Goal: Information Seeking & Learning: Learn about a topic

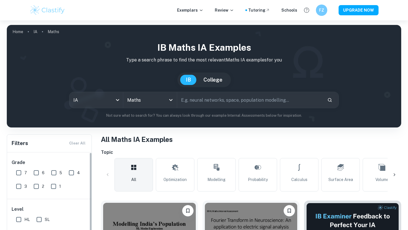
scroll to position [125, 0]
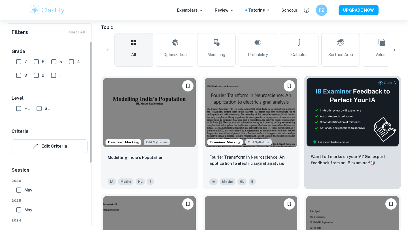
click at [14, 63] on input "7" at bounding box center [18, 61] width 11 height 11
checkbox input "true"
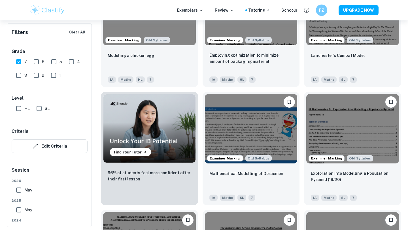
scroll to position [331, 0]
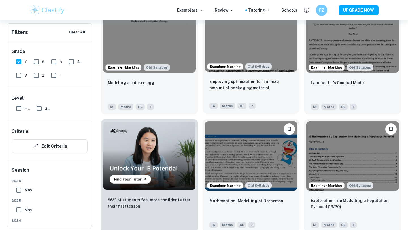
click at [235, 46] on img at bounding box center [251, 36] width 93 height 69
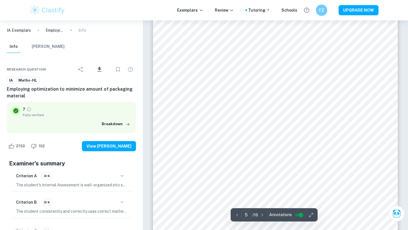
scroll to position [1860, 0]
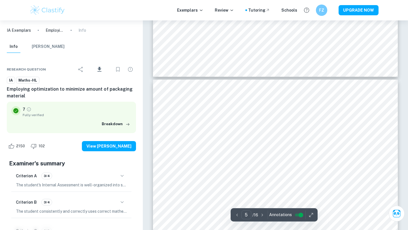
type input "6"
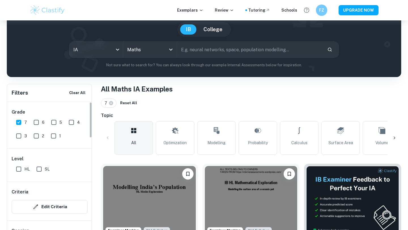
scroll to position [89, 0]
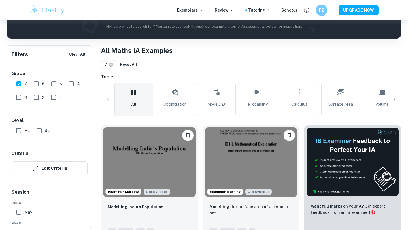
click at [38, 82] on input "6" at bounding box center [36, 83] width 11 height 11
checkbox input "true"
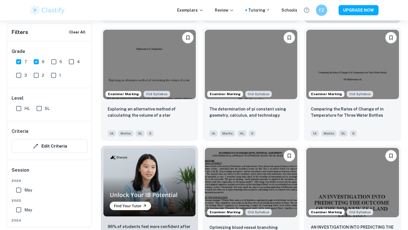
scroll to position [0, 0]
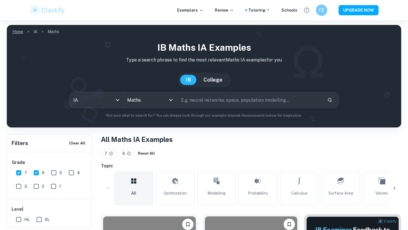
click at [20, 31] on link "Home" at bounding box center [17, 32] width 11 height 8
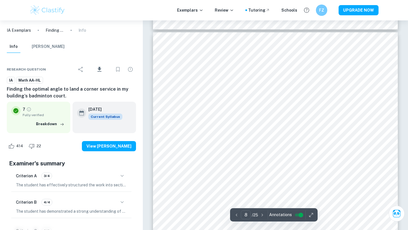
scroll to position [2538, 0]
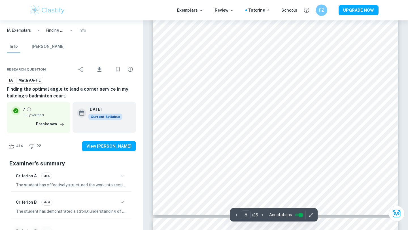
type input "4"
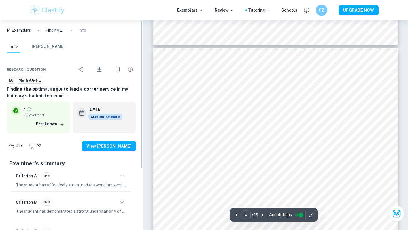
scroll to position [1103, 0]
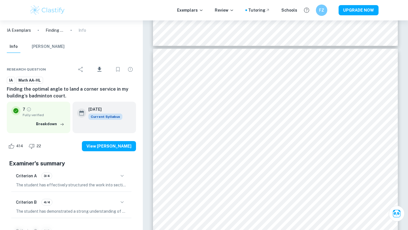
click at [25, 80] on span "Math AA-HL" at bounding box center [29, 81] width 26 height 6
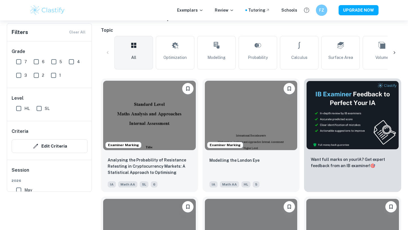
scroll to position [126, 0]
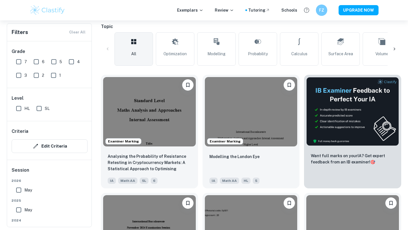
click at [20, 110] on input "HL" at bounding box center [18, 108] width 11 height 11
checkbox input "true"
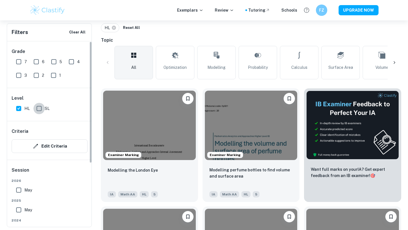
click at [40, 107] on input "SL" at bounding box center [38, 108] width 11 height 11
checkbox input "true"
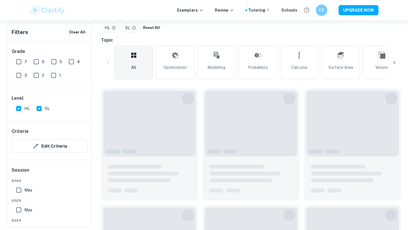
click at [17, 107] on input "HL" at bounding box center [18, 108] width 11 height 11
checkbox input "false"
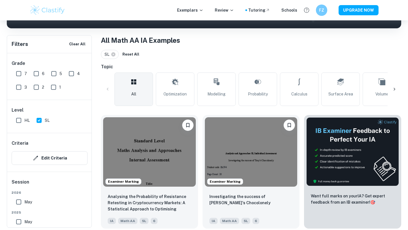
scroll to position [106, 0]
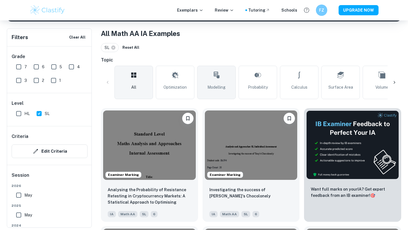
click at [202, 93] on link "Modelling" at bounding box center [216, 82] width 39 height 33
type input "Modelling"
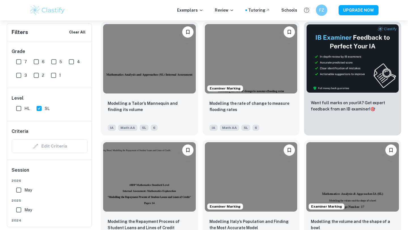
click at [21, 62] on input "7" at bounding box center [18, 61] width 11 height 11
checkbox input "true"
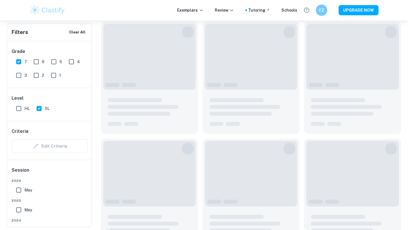
click at [37, 62] on input "6" at bounding box center [36, 61] width 11 height 11
checkbox input "true"
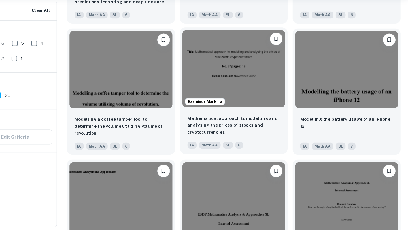
scroll to position [1824, 0]
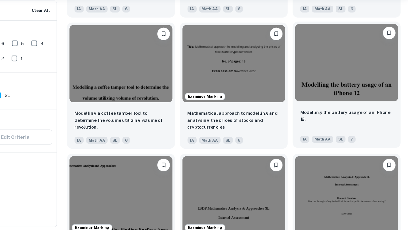
click at [345, 89] on img at bounding box center [352, 78] width 93 height 69
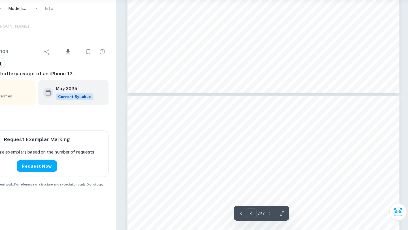
type input "5"
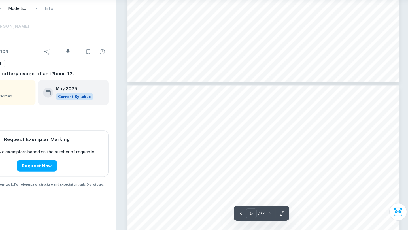
scroll to position [1311, 0]
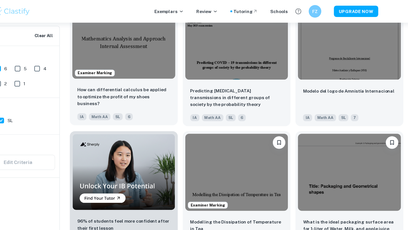
scroll to position [2216, 0]
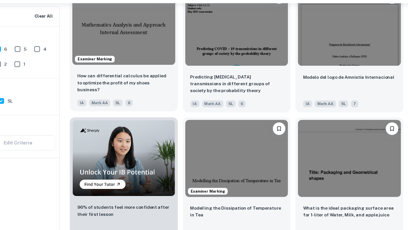
click at [173, 71] on img at bounding box center [149, 41] width 93 height 69
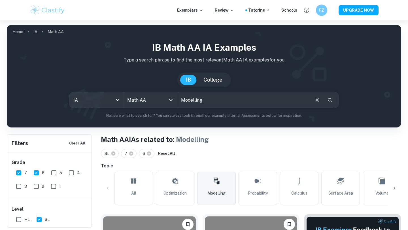
scroll to position [4, 0]
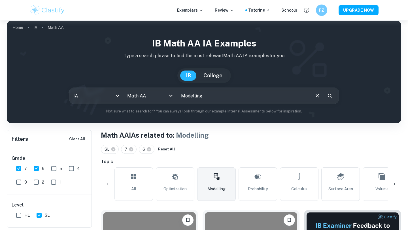
click at [394, 183] on icon at bounding box center [394, 184] width 6 height 6
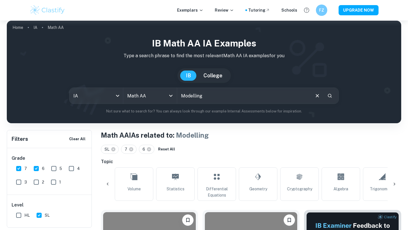
scroll to position [0, 266]
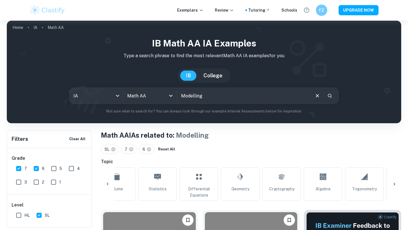
click at [394, 183] on icon at bounding box center [394, 184] width 2 height 3
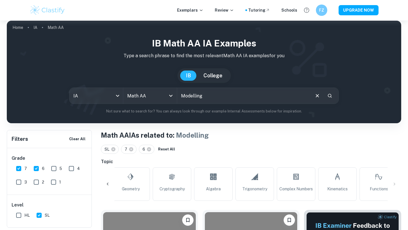
scroll to position [0, 427]
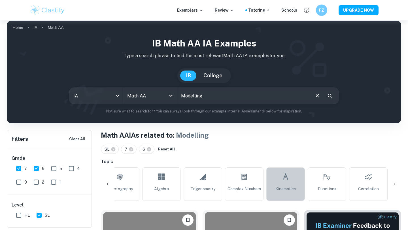
click at [288, 180] on icon at bounding box center [285, 177] width 7 height 14
type input "Kinematics"
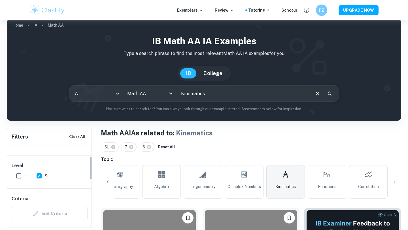
scroll to position [7, 0]
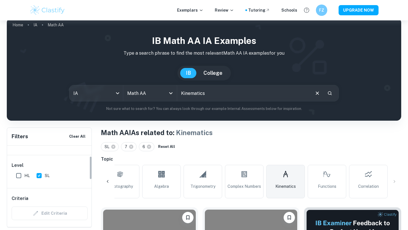
click at [17, 178] on input "HL" at bounding box center [18, 175] width 11 height 11
checkbox input "true"
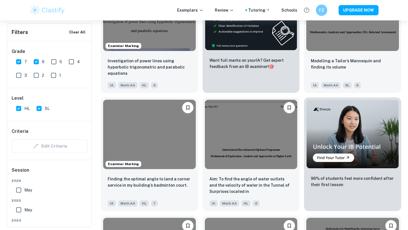
scroll to position [1535, 0]
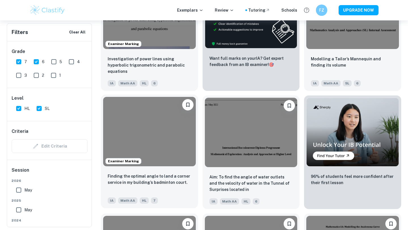
click at [155, 124] on img at bounding box center [149, 131] width 93 height 69
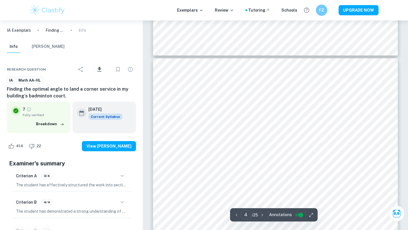
scroll to position [1093, 0]
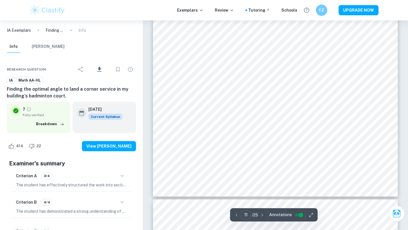
type input "12"
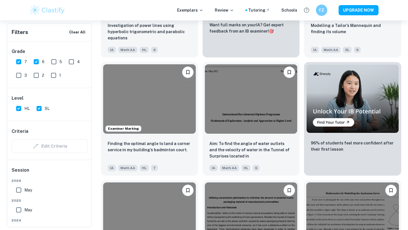
scroll to position [1572, 0]
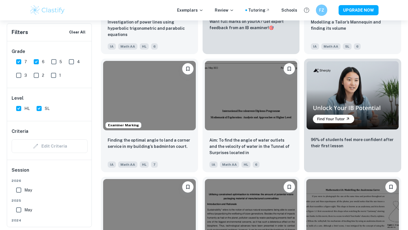
click at [256, 80] on img at bounding box center [251, 95] width 93 height 69
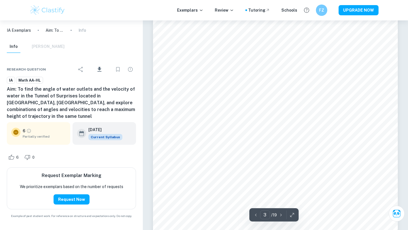
scroll to position [825, 0]
type input "4"
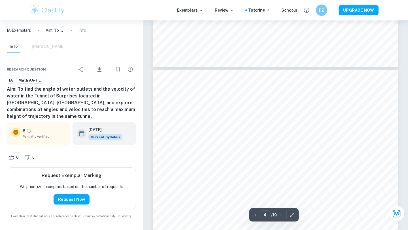
scroll to position [1159, 0]
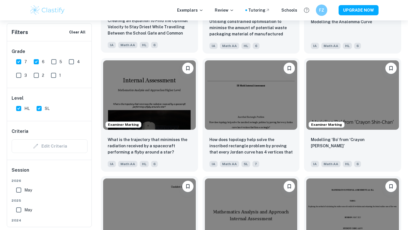
scroll to position [1810, 0]
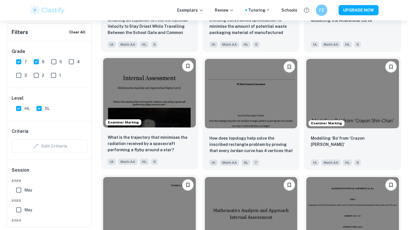
click at [174, 110] on img at bounding box center [149, 92] width 93 height 69
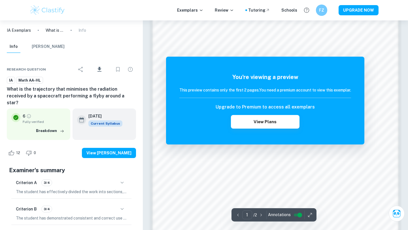
scroll to position [529, 0]
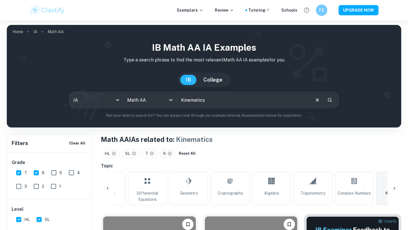
scroll to position [20, 0]
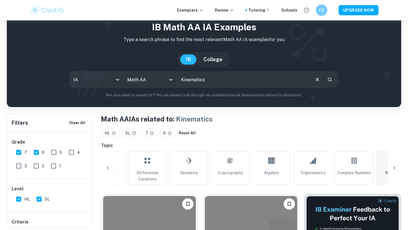
click at [223, 78] on input "Kinematics" at bounding box center [243, 80] width 133 height 16
click at [385, 170] on link "Kinematics" at bounding box center [395, 167] width 39 height 33
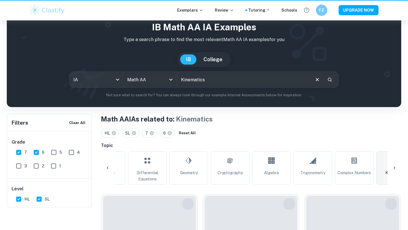
scroll to position [0, 0]
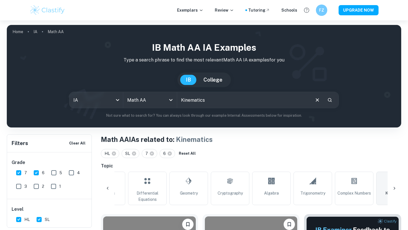
click at [109, 188] on icon at bounding box center [108, 188] width 6 height 6
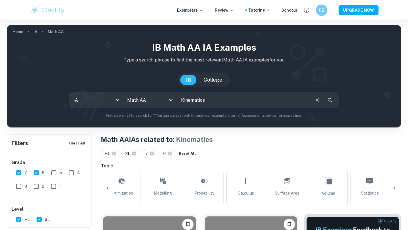
scroll to position [0, 52]
click at [109, 188] on icon at bounding box center [108, 188] width 6 height 6
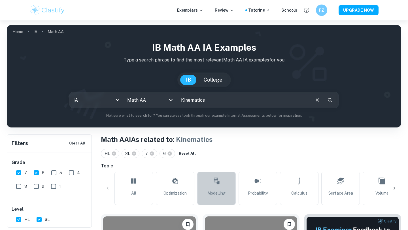
click at [216, 192] on span "Modelling" at bounding box center [216, 193] width 18 height 6
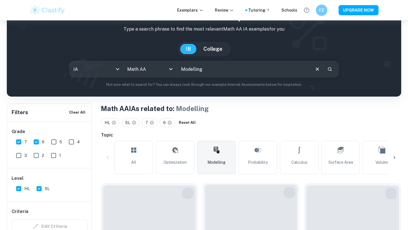
scroll to position [47, 0]
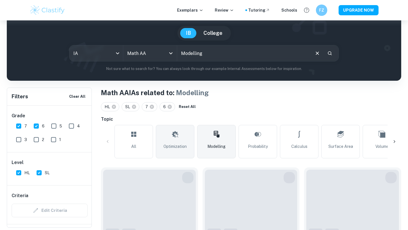
click at [170, 135] on link "Optimization" at bounding box center [175, 141] width 39 height 33
type input "Optimization"
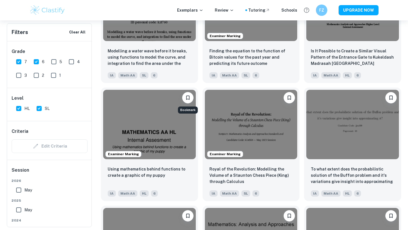
scroll to position [3611, 0]
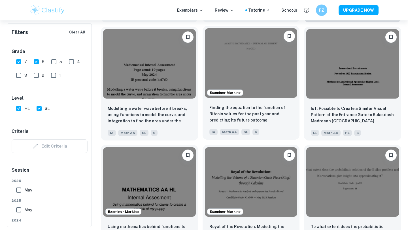
click at [255, 69] on img at bounding box center [251, 62] width 93 height 69
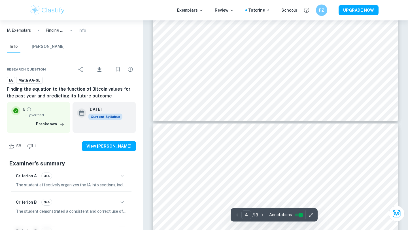
type input "5"
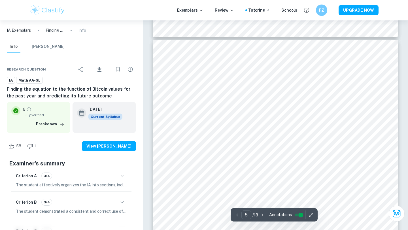
scroll to position [1460, 0]
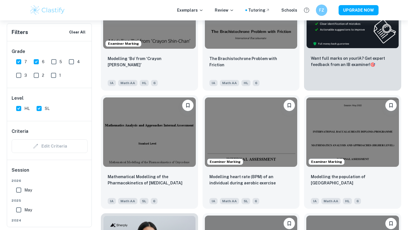
scroll to position [4029, 0]
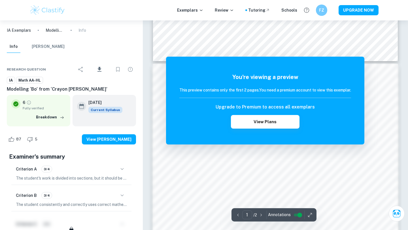
scroll to position [530, 0]
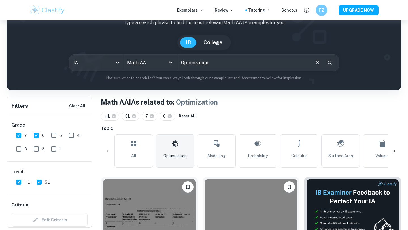
scroll to position [48, 0]
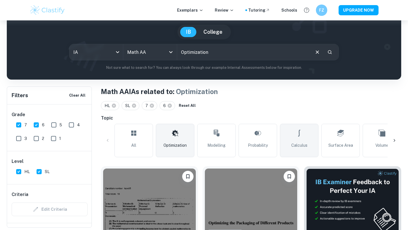
click at [300, 134] on icon at bounding box center [299, 133] width 7 height 14
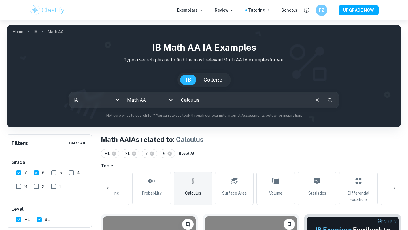
scroll to position [62, 0]
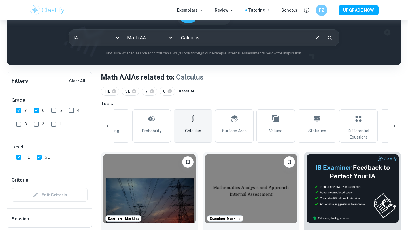
click at [396, 127] on icon at bounding box center [394, 126] width 6 height 6
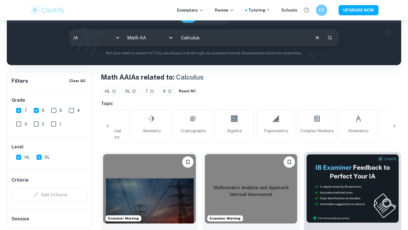
scroll to position [0, 372]
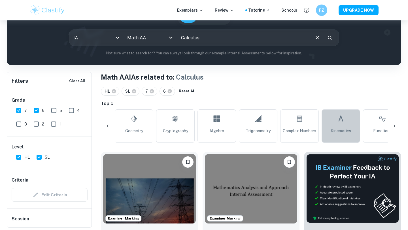
click at [338, 126] on link "Kinematics" at bounding box center [340, 125] width 39 height 33
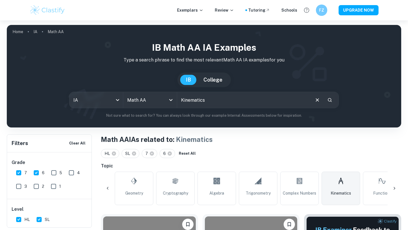
drag, startPoint x: 218, startPoint y: 101, endPoint x: 161, endPoint y: 82, distance: 60.8
click at [161, 82] on div "IB Math AA IA examples Type a search phrase to find the most relevant Math AA I…" at bounding box center [203, 80] width 385 height 78
type input "c"
type input "car"
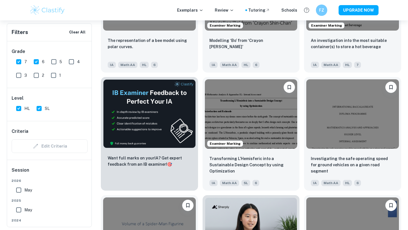
scroll to position [852, 0]
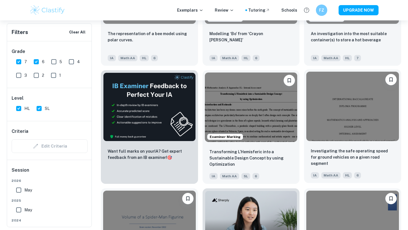
click at [344, 91] on img at bounding box center [352, 106] width 93 height 69
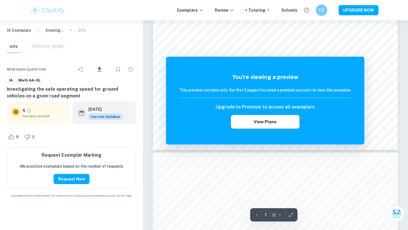
scroll to position [215, 0]
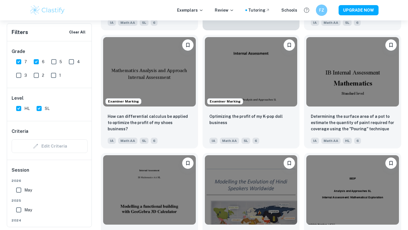
scroll to position [2985, 0]
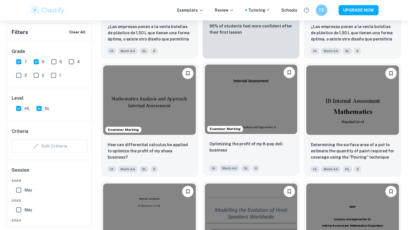
click at [252, 92] on img at bounding box center [251, 99] width 93 height 69
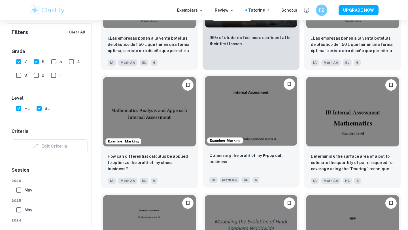
scroll to position [2983, 0]
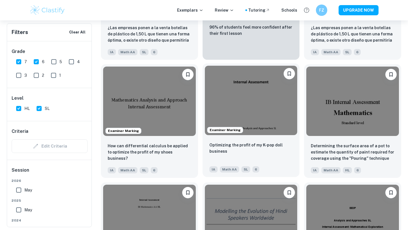
click at [258, 106] on img at bounding box center [251, 100] width 93 height 69
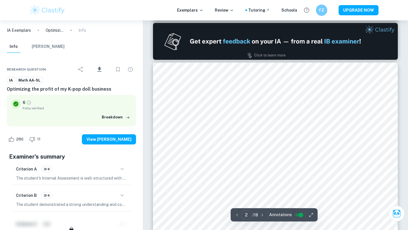
scroll to position [323, 0]
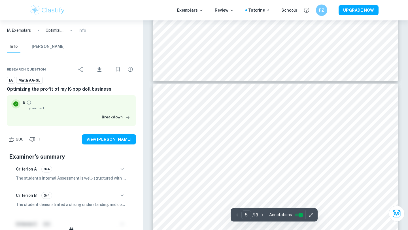
type input "6"
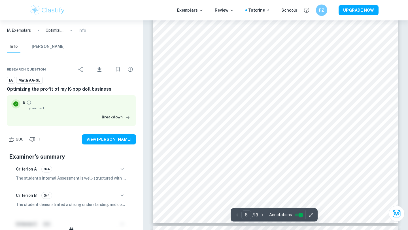
scroll to position [1796, 0]
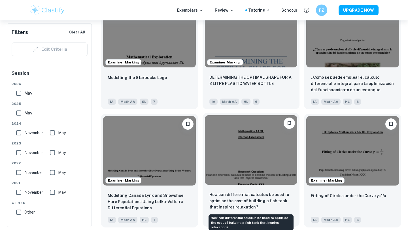
scroll to position [4579, 0]
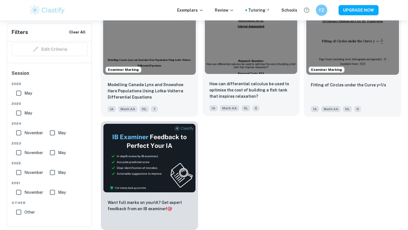
click at [261, 52] on img at bounding box center [251, 39] width 93 height 69
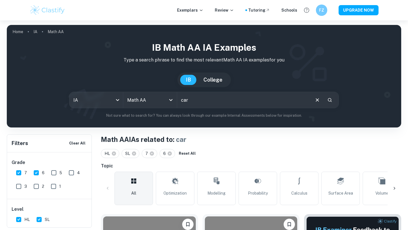
drag, startPoint x: 204, startPoint y: 102, endPoint x: 180, endPoint y: 93, distance: 26.3
click at [180, 95] on input "car" at bounding box center [243, 100] width 133 height 16
type input "badminton"
click at [331, 98] on icon "Search" at bounding box center [329, 99] width 5 height 5
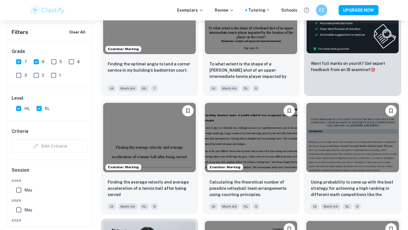
scroll to position [237, 0]
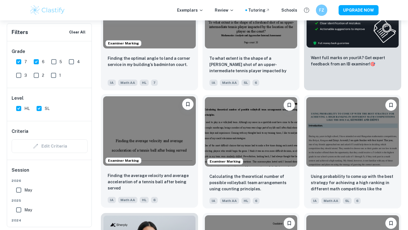
click at [167, 140] on img at bounding box center [149, 130] width 93 height 69
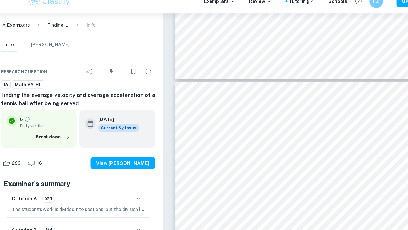
scroll to position [4563, 0]
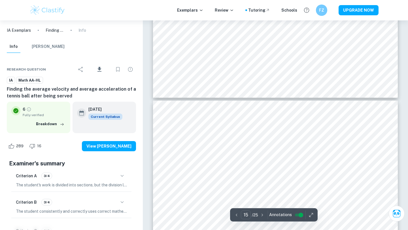
type input "16"
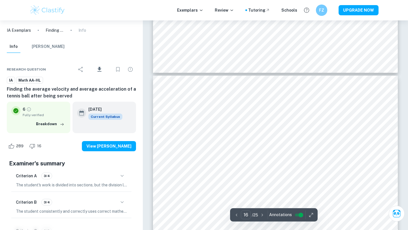
scroll to position [5333, 0]
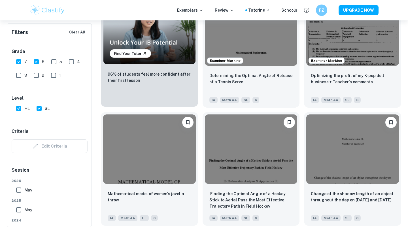
scroll to position [456, 0]
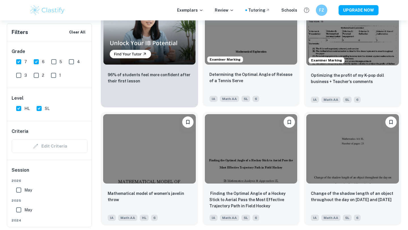
click at [248, 42] on img at bounding box center [251, 29] width 93 height 69
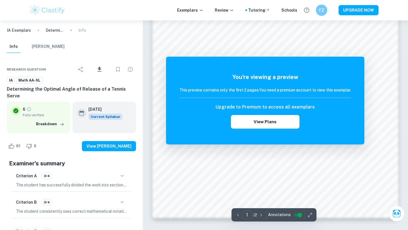
scroll to position [530, 0]
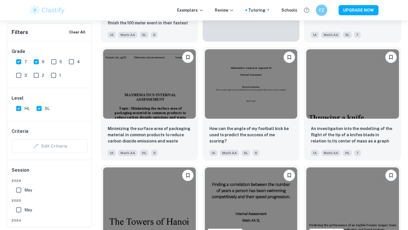
scroll to position [1111, 0]
click at [249, 81] on img at bounding box center [251, 83] width 93 height 69
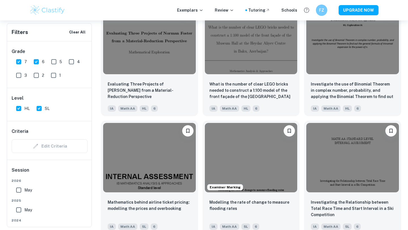
scroll to position [4579, 0]
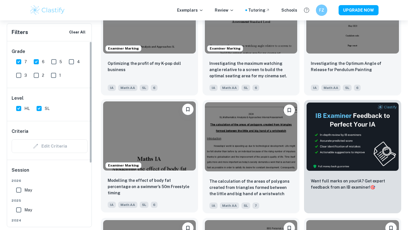
scroll to position [3892, 0]
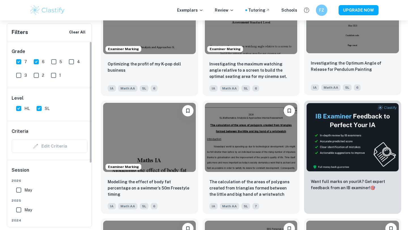
click at [377, 44] on img at bounding box center [352, 18] width 93 height 69
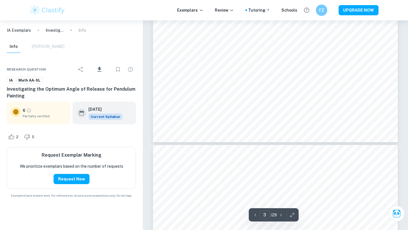
scroll to position [786, 0]
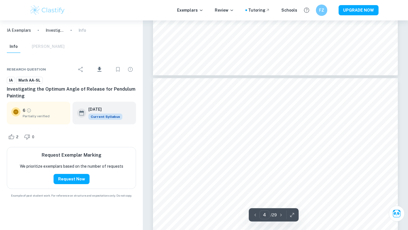
type input "5"
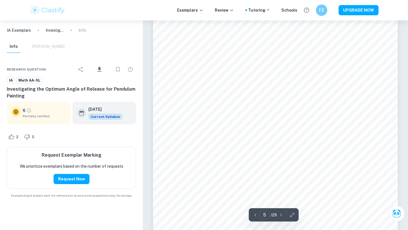
scroll to position [1642, 0]
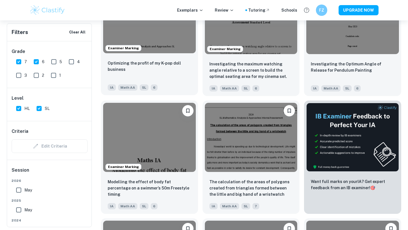
scroll to position [3884, 0]
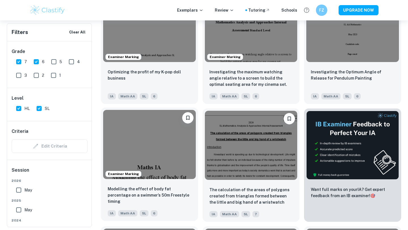
click at [140, 144] on img at bounding box center [149, 144] width 93 height 69
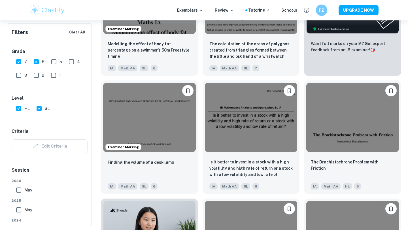
scroll to position [4231, 0]
